Goal: Use online tool/utility: Use online tool/utility

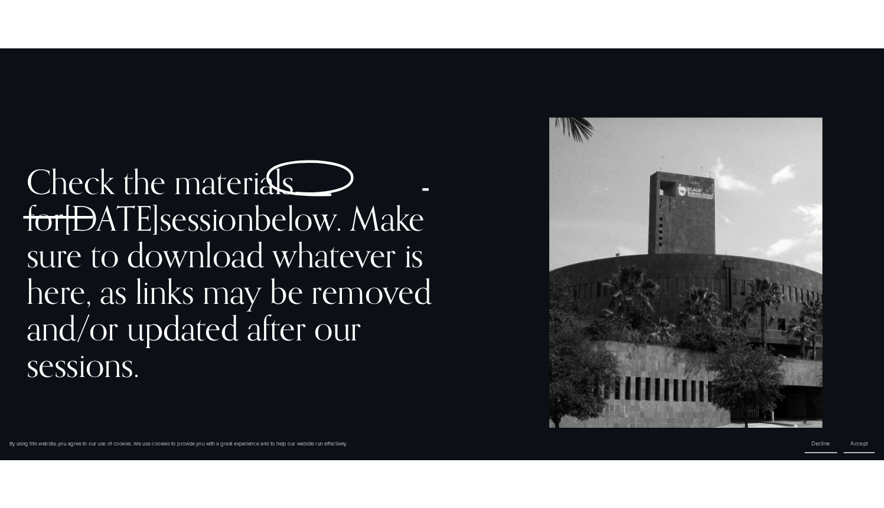
scroll to position [601, 0]
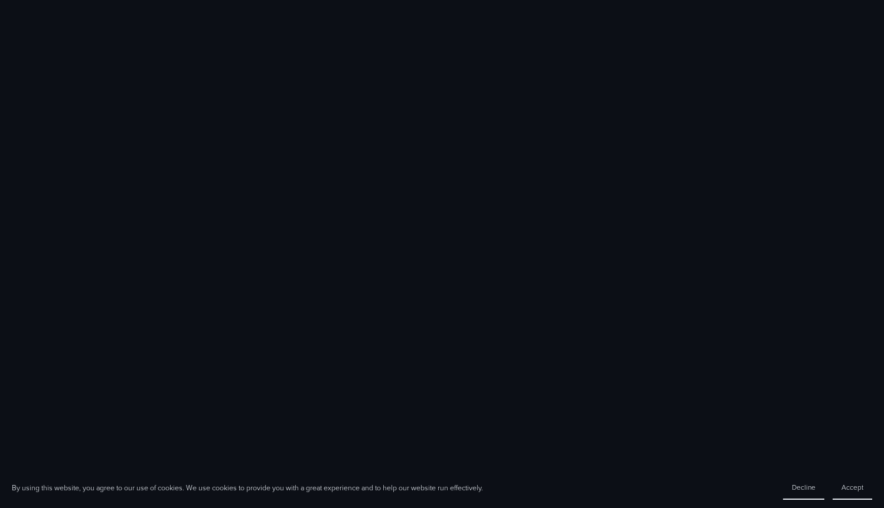
scroll to position [370, 0]
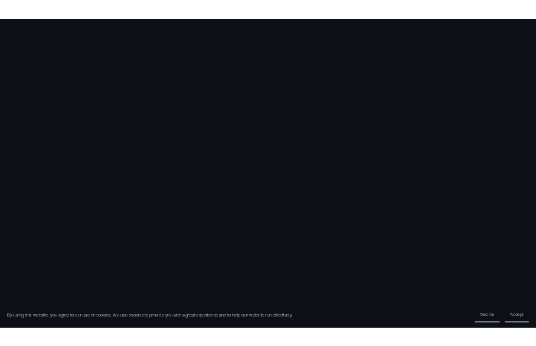
scroll to position [671, 0]
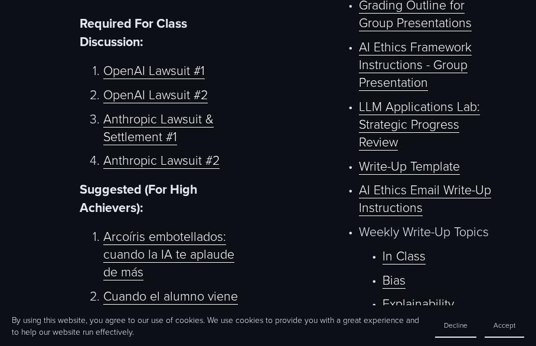
scroll to position [466, 0]
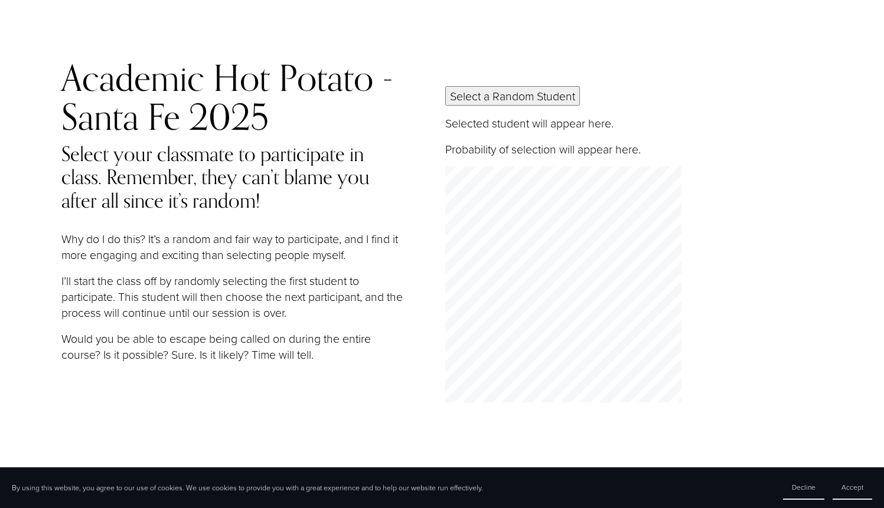
click at [447, 93] on button "Select a Random Student" at bounding box center [512, 95] width 135 height 19
